Goal: Task Accomplishment & Management: Use online tool/utility

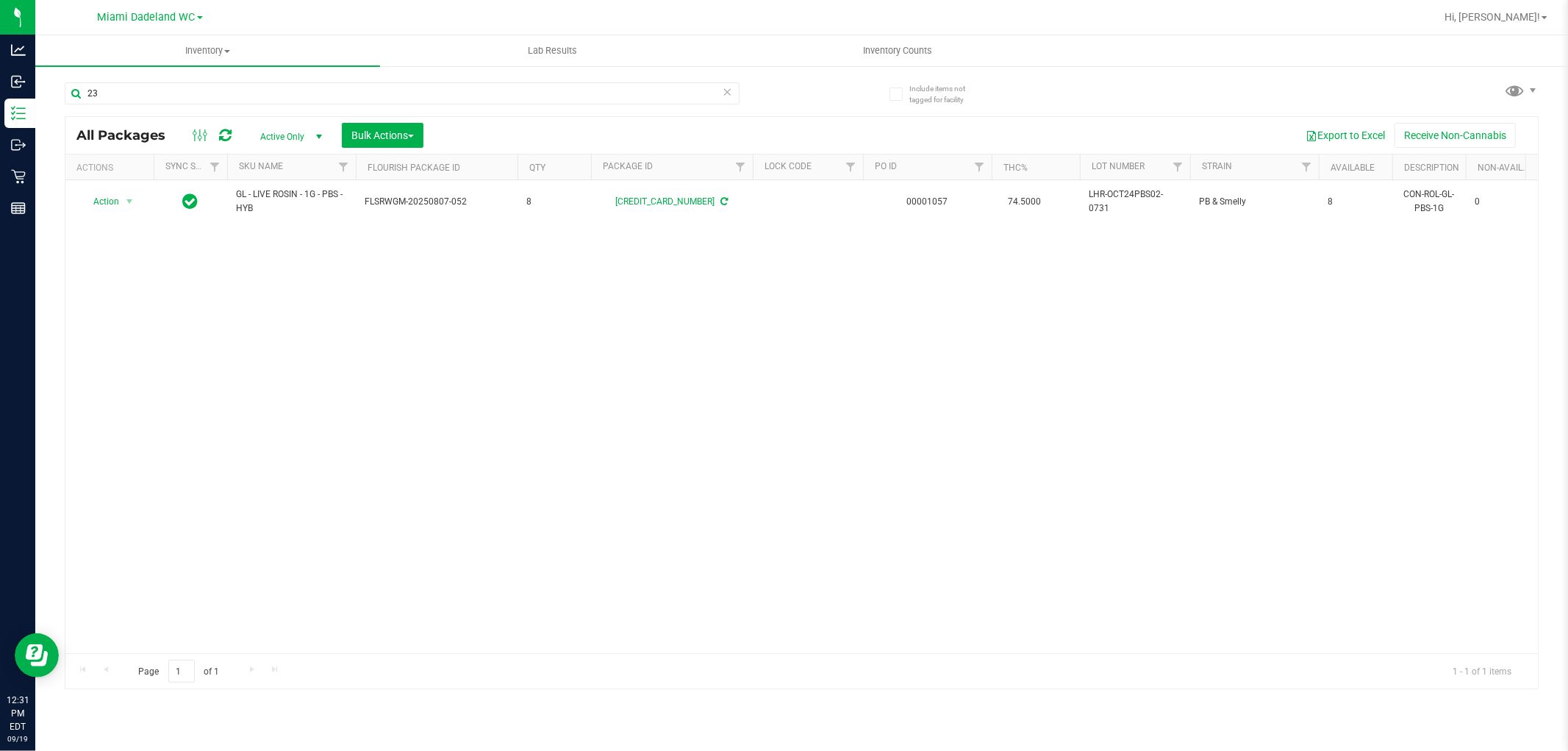
type input "2"
type input "4909024031006759"
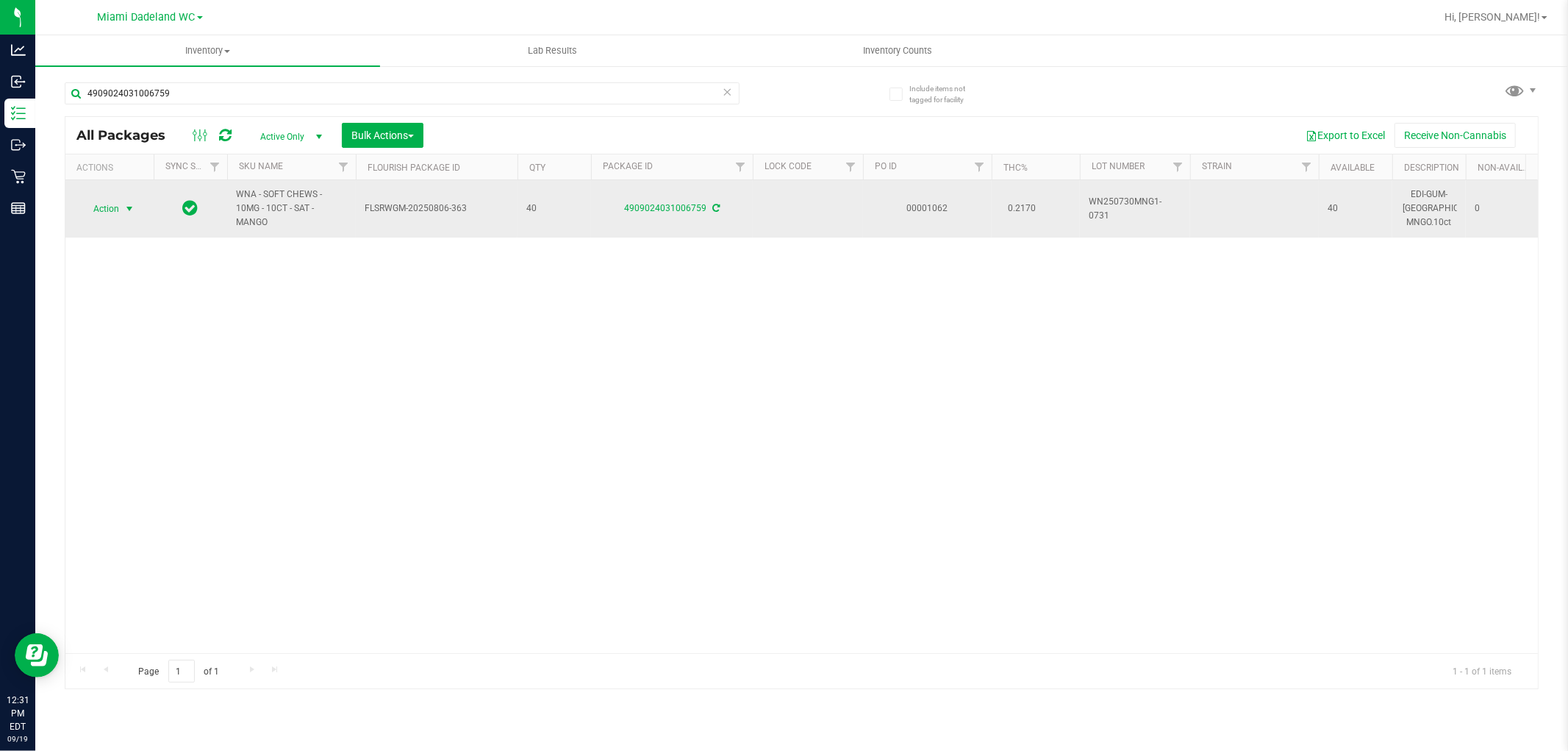
click at [129, 210] on span "select" at bounding box center [129, 209] width 12 height 12
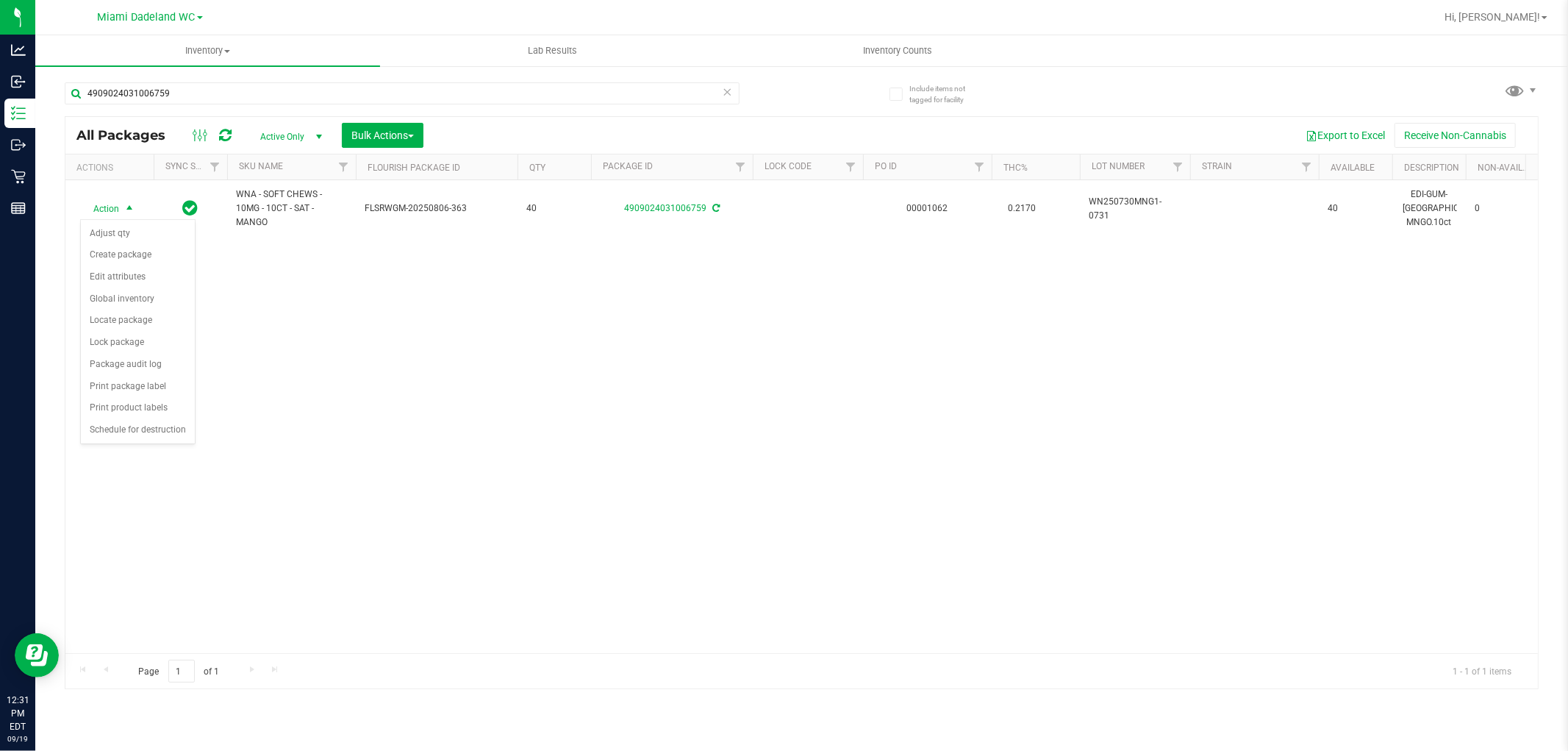
click at [464, 431] on div "Action Action Adjust qty Create package Edit attributes Global inventory Locate…" at bounding box center [801, 416] width 1473 height 473
click at [730, 94] on icon at bounding box center [728, 91] width 10 height 18
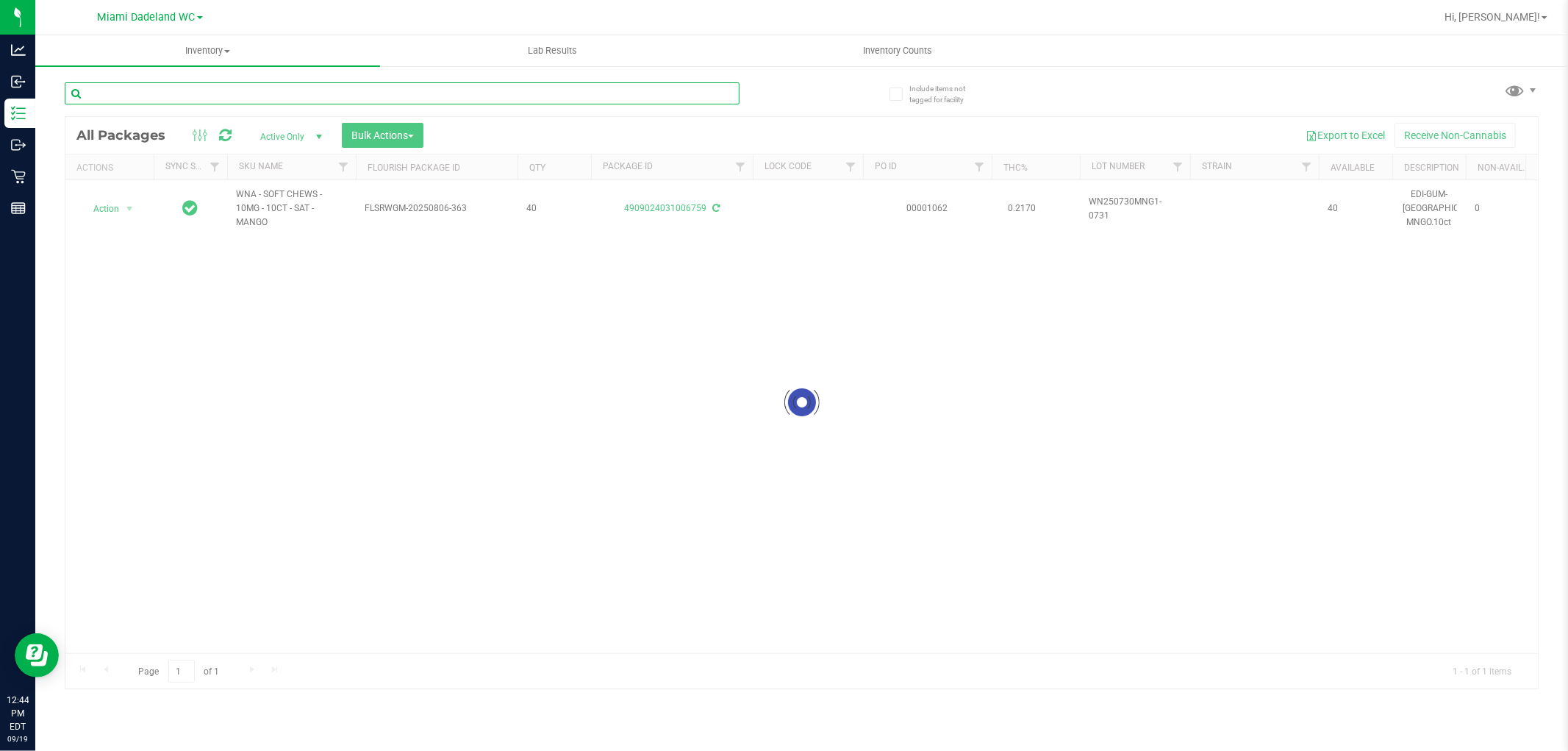
click at [703, 87] on input "text" at bounding box center [402, 94] width 675 height 22
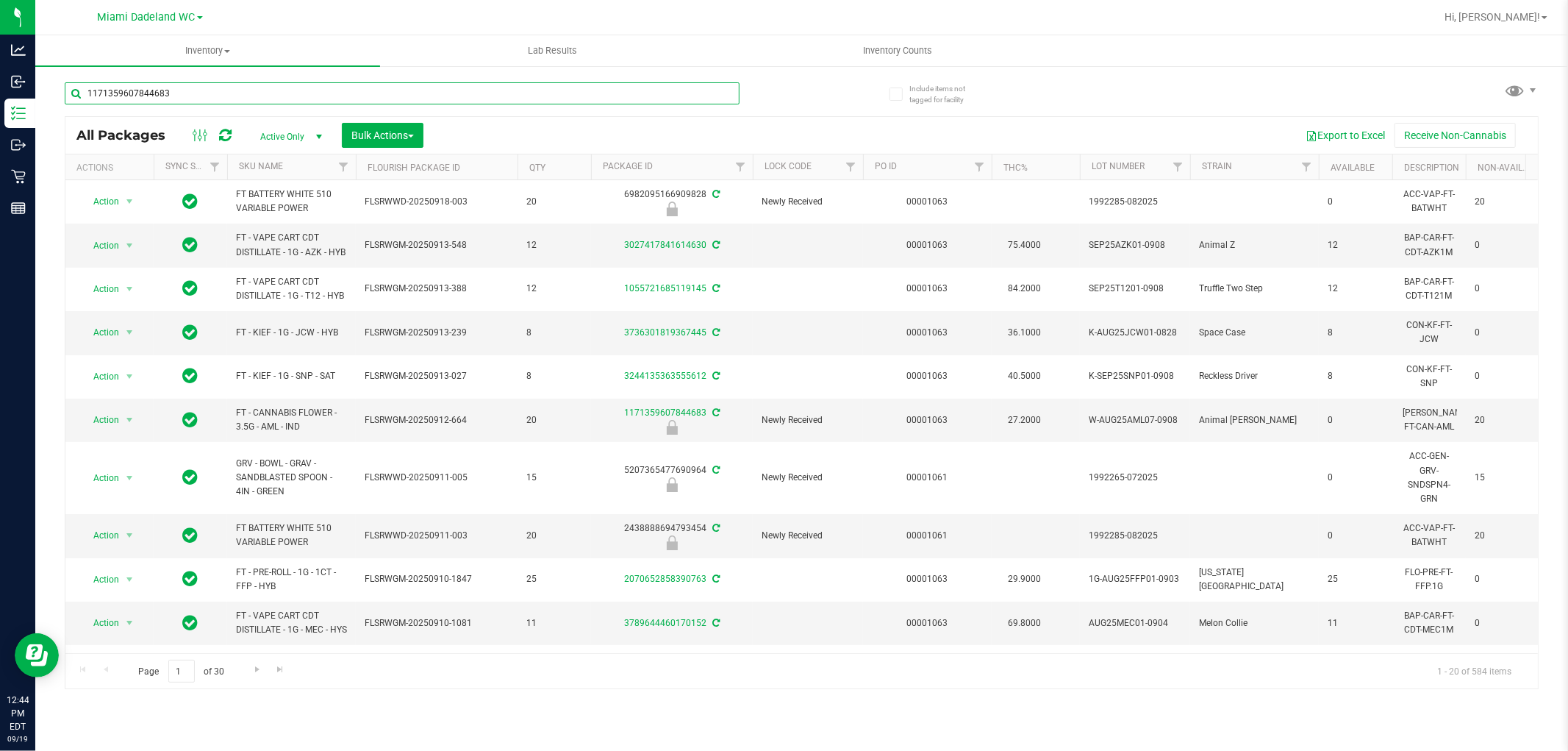
type input "1171359607844683"
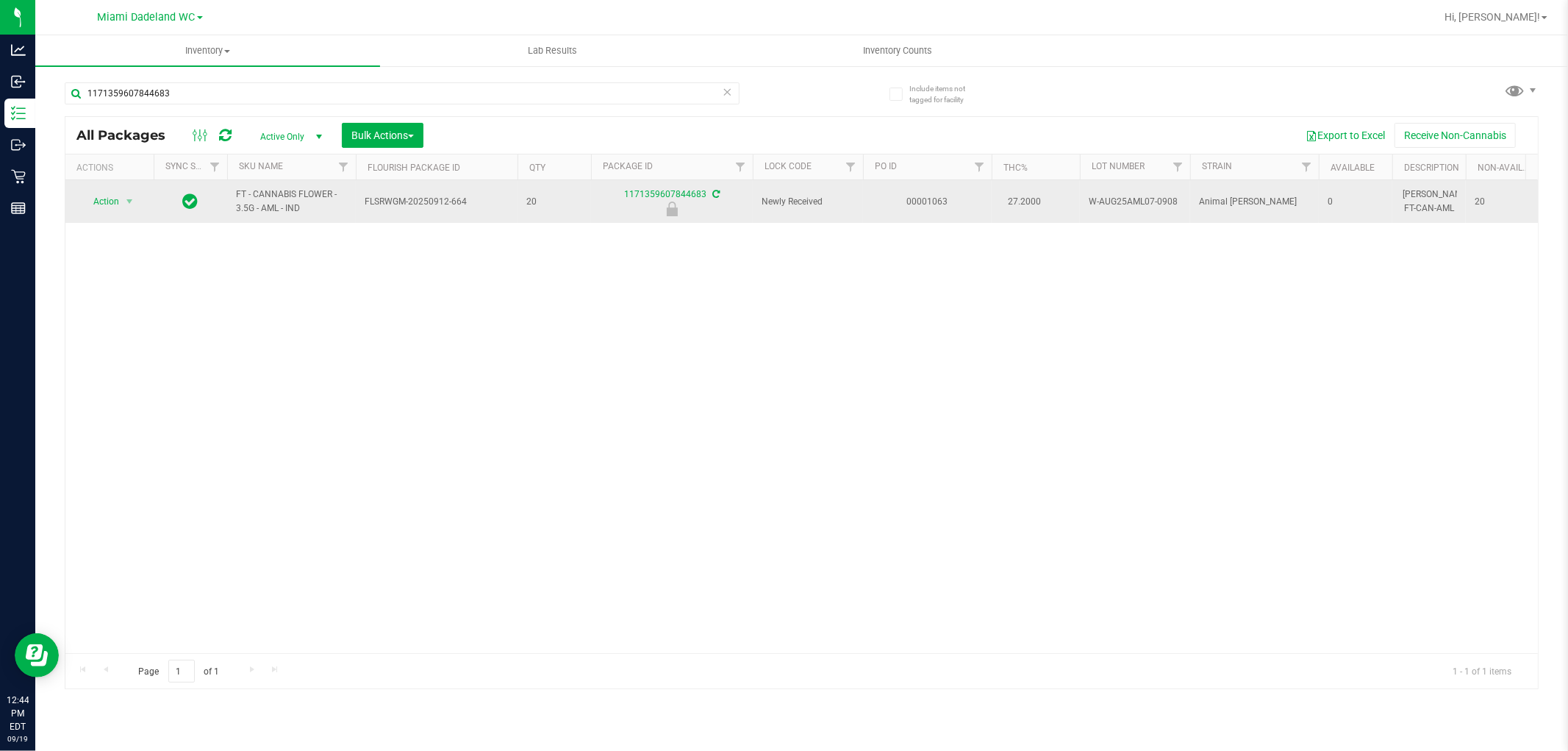
click at [104, 196] on span "Action" at bounding box center [100, 201] width 40 height 20
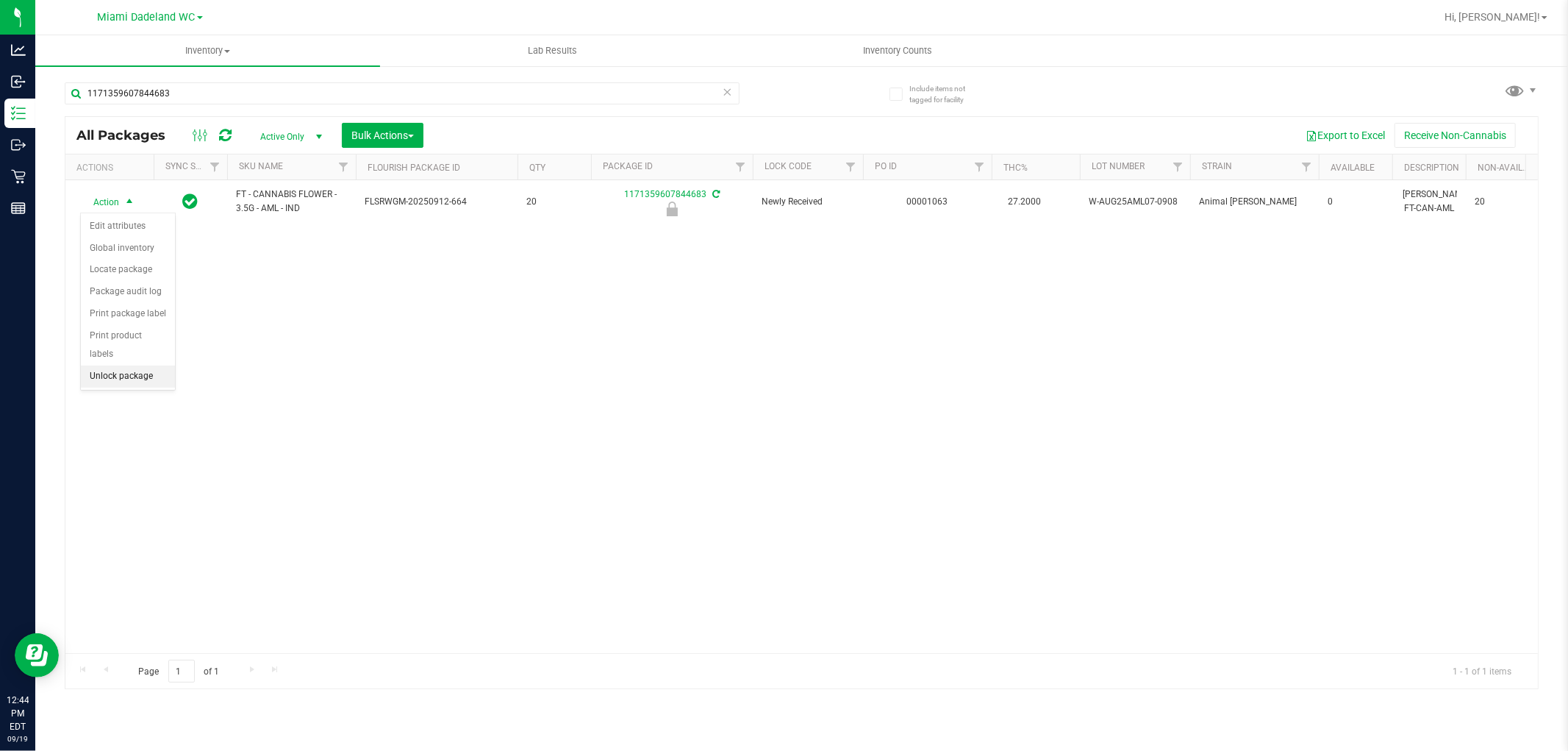
click at [112, 376] on li "Unlock package" at bounding box center [128, 377] width 94 height 22
